Goal: Task Accomplishment & Management: Manage account settings

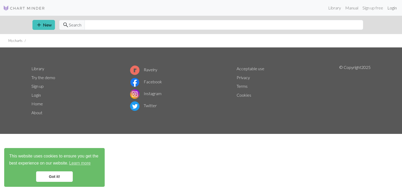
click at [392, 8] on link "Login" at bounding box center [392, 8] width 14 height 10
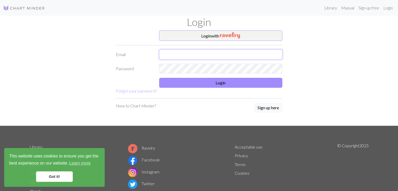
click at [212, 55] on input "text" at bounding box center [220, 54] width 123 height 10
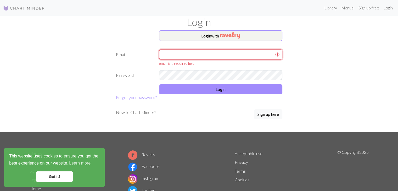
type input "[PERSON_NAME][EMAIL_ADDRESS][PERSON_NAME][DOMAIN_NAME]"
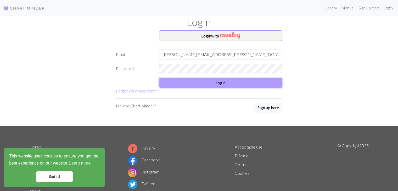
click at [230, 82] on button "Login" at bounding box center [220, 83] width 123 height 10
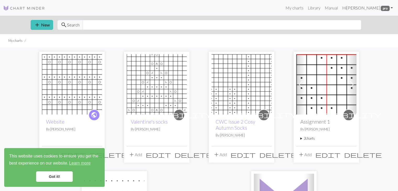
click at [390, 8] on link "Hi [PERSON_NAME] pro" at bounding box center [367, 8] width 55 height 10
click at [382, 24] on link "Account settings" at bounding box center [374, 22] width 34 height 10
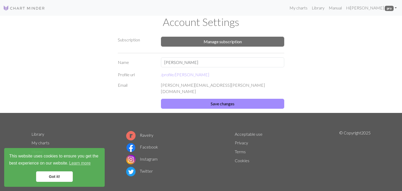
click at [364, 44] on div "Subscription Manage subscription Name [PERSON_NAME] Profile url /profile/ [PERS…" at bounding box center [200, 71] width 345 height 82
click at [235, 40] on button "Manage subscription" at bounding box center [222, 42] width 123 height 10
